Goal: Information Seeking & Learning: Learn about a topic

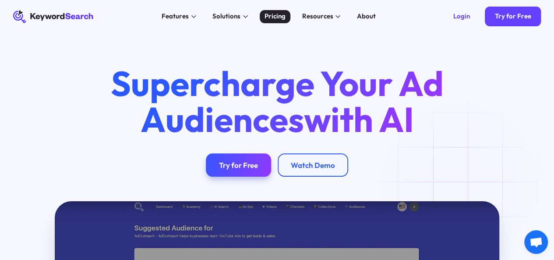
click at [268, 19] on div "Pricing" at bounding box center [275, 16] width 21 height 10
